Goal: Navigation & Orientation: Find specific page/section

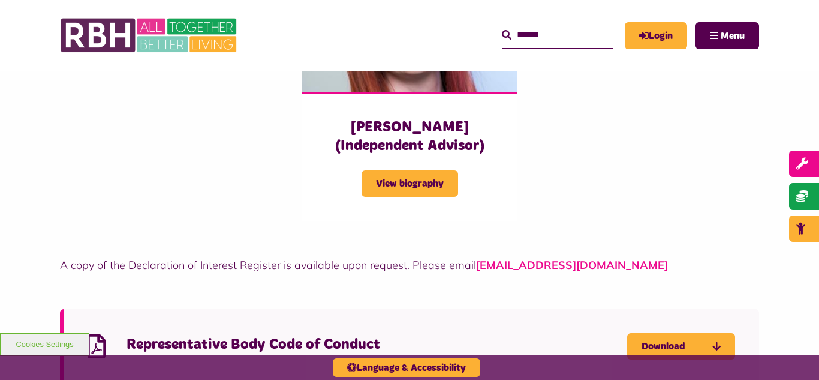
scroll to position [3118, 0]
click at [13, 39] on header "MyRBH About Us Contact Us Search" at bounding box center [409, 35] width 819 height 71
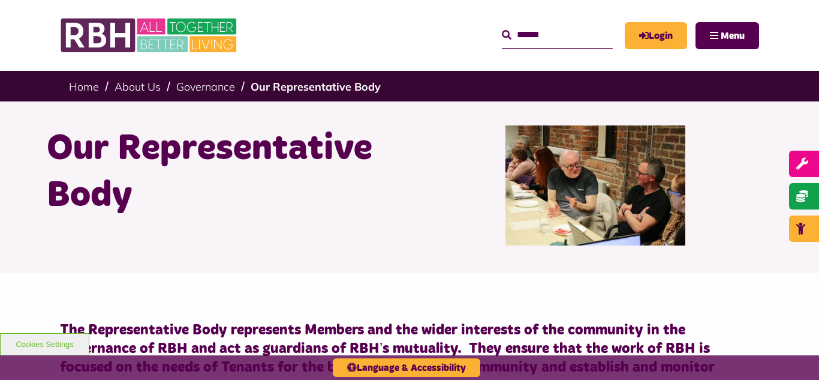
scroll to position [0, 0]
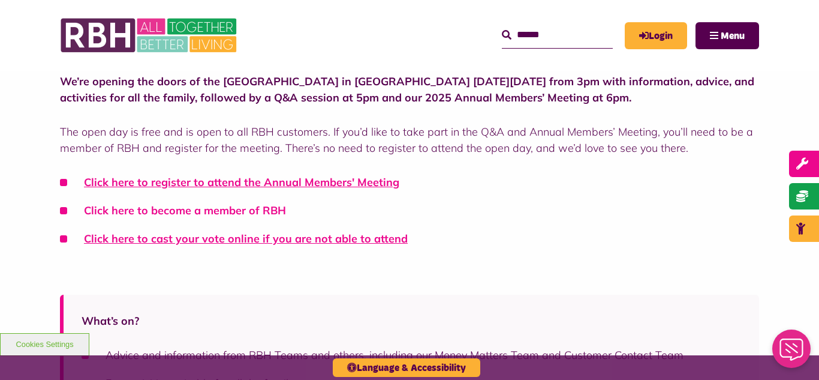
click at [170, 212] on link "Click here to become a member of RBH" at bounding box center [185, 210] width 202 height 14
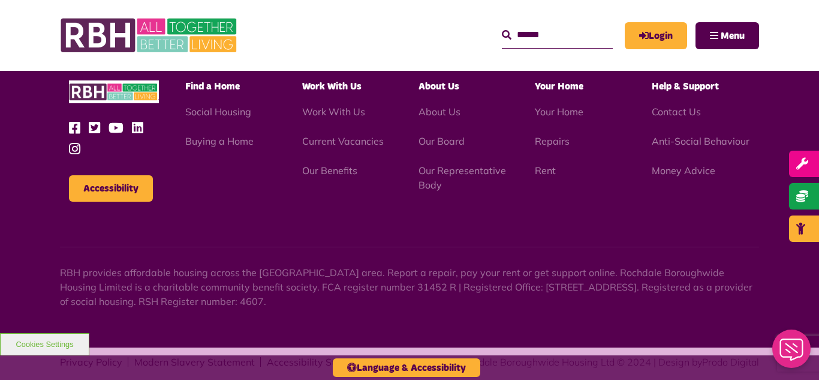
scroll to position [2137, 0]
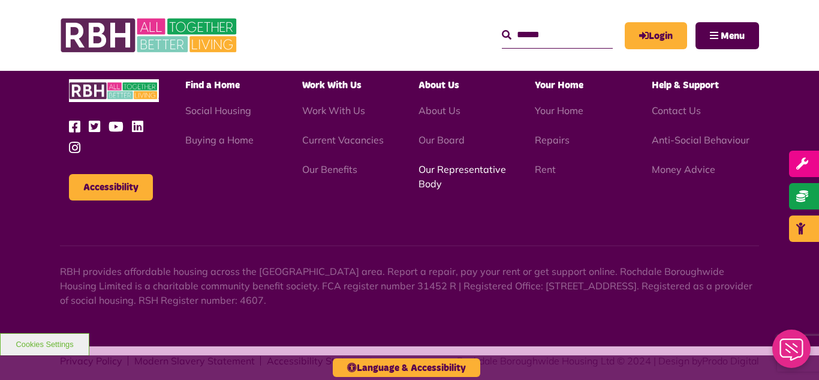
click at [450, 163] on link "Our Representative Body" at bounding box center [463, 176] width 88 height 26
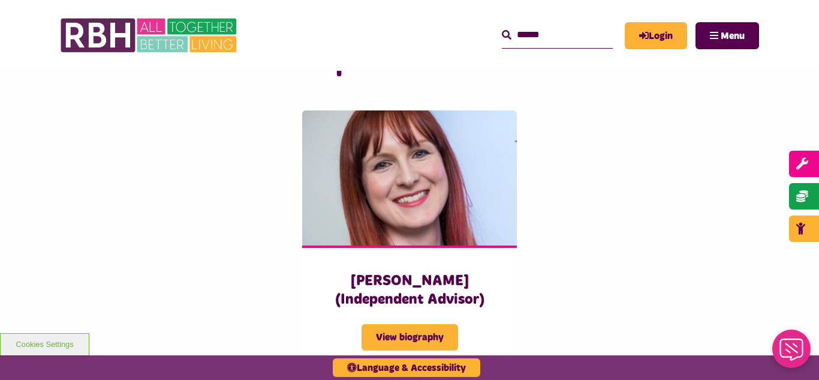
scroll to position [2950, 0]
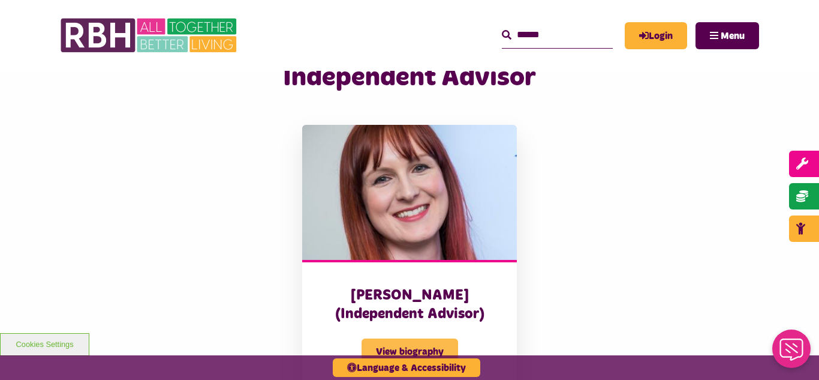
click at [392, 338] on span "View biography" at bounding box center [410, 351] width 97 height 26
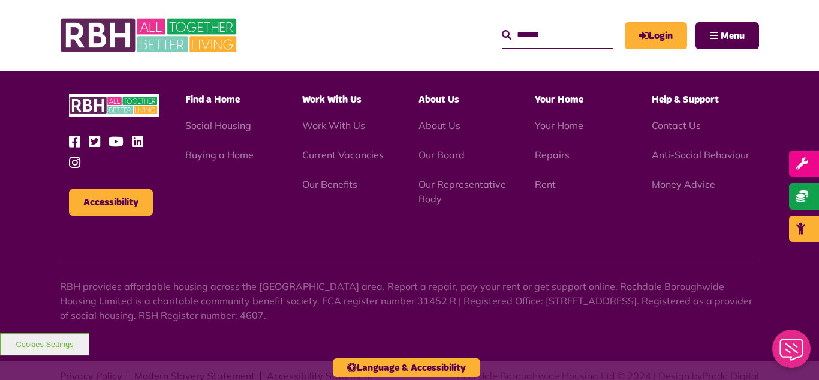
scroll to position [522, 0]
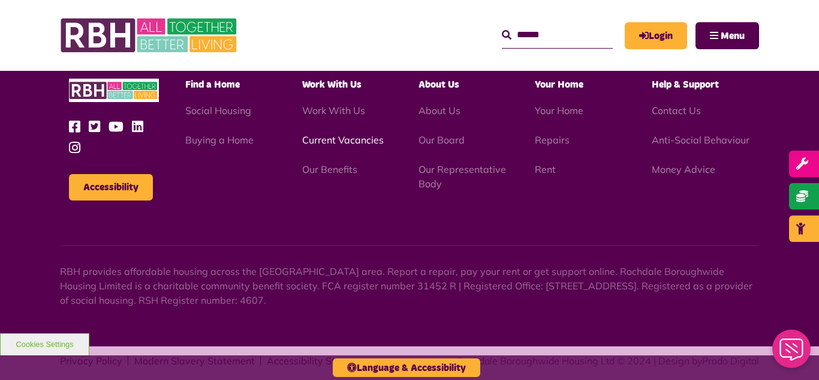
click at [344, 134] on link "Current Vacancies" at bounding box center [343, 140] width 82 height 12
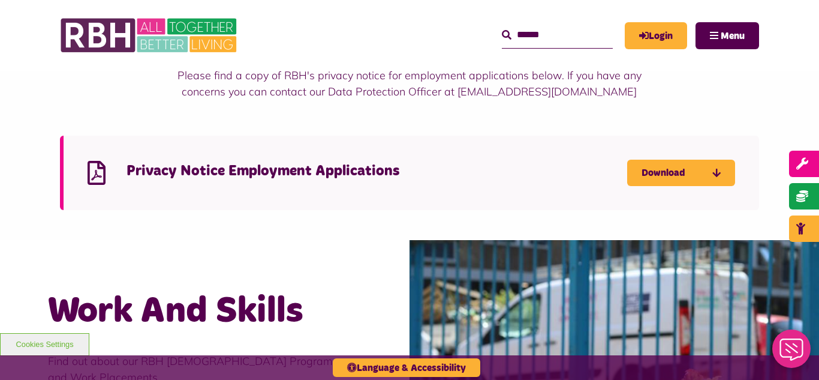
scroll to position [935, 0]
